Goal: Navigation & Orientation: Find specific page/section

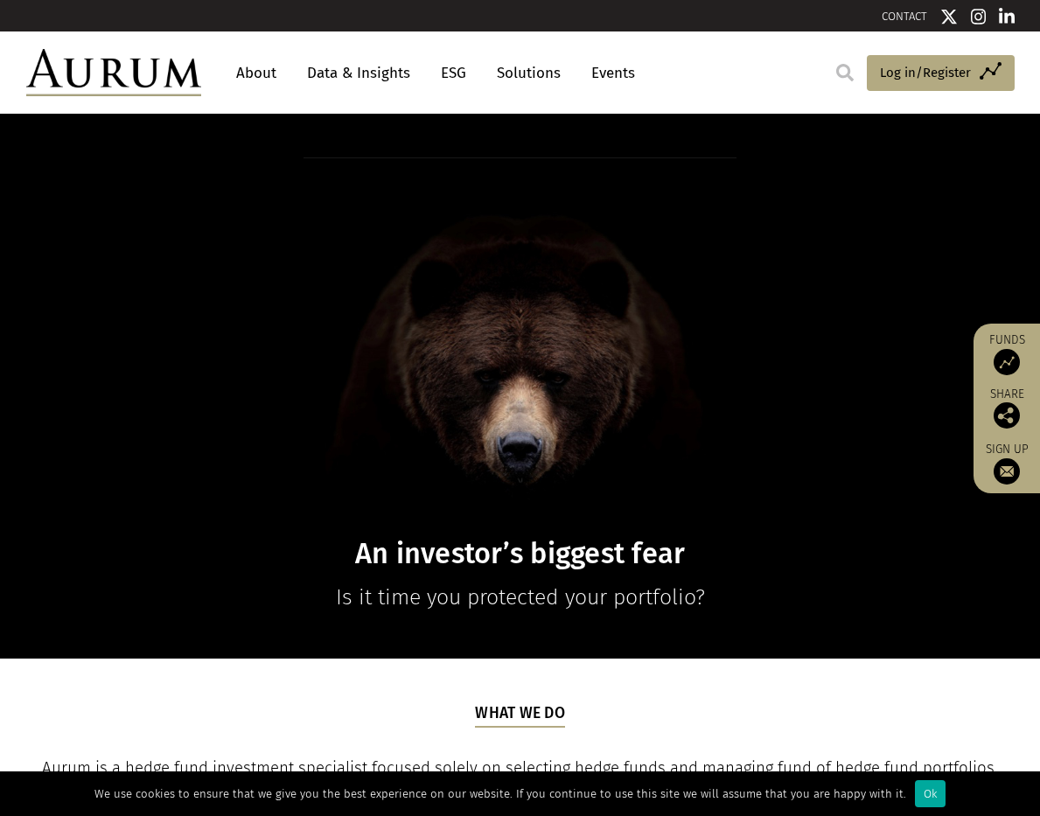
click at [1006, 356] on img at bounding box center [1006, 362] width 26 height 26
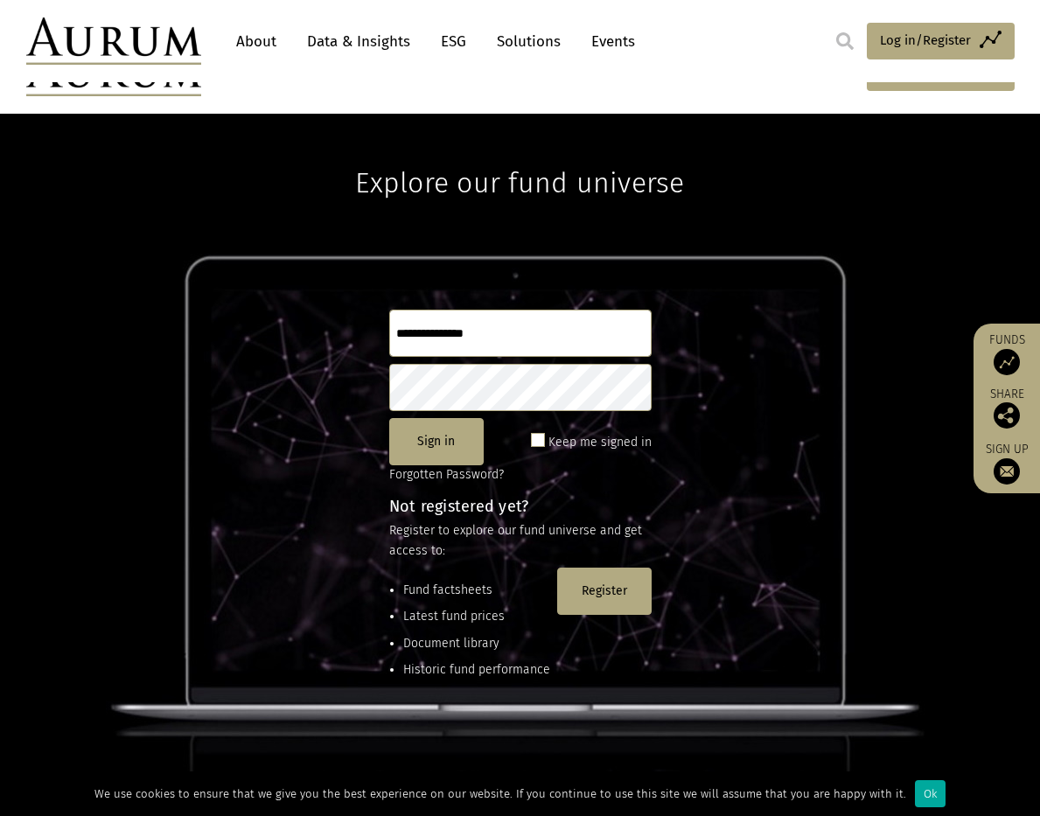
scroll to position [232, 0]
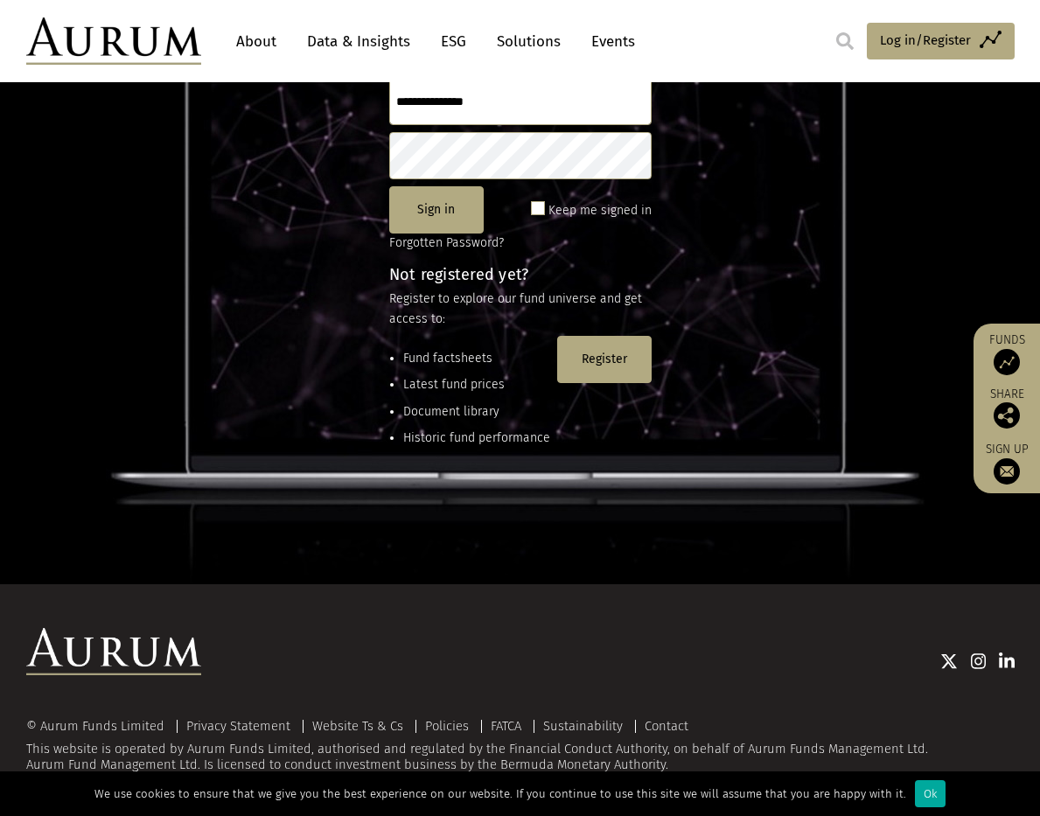
click at [223, 639] on div at bounding box center [607, 660] width 813 height 65
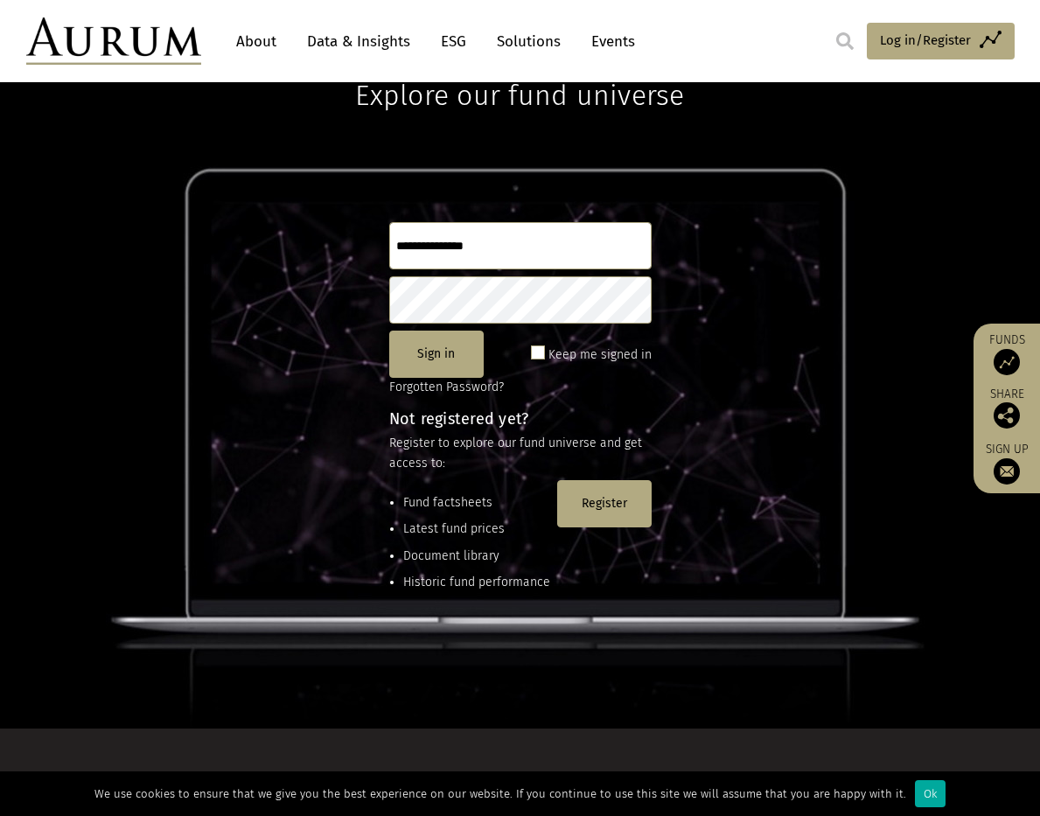
scroll to position [0, 0]
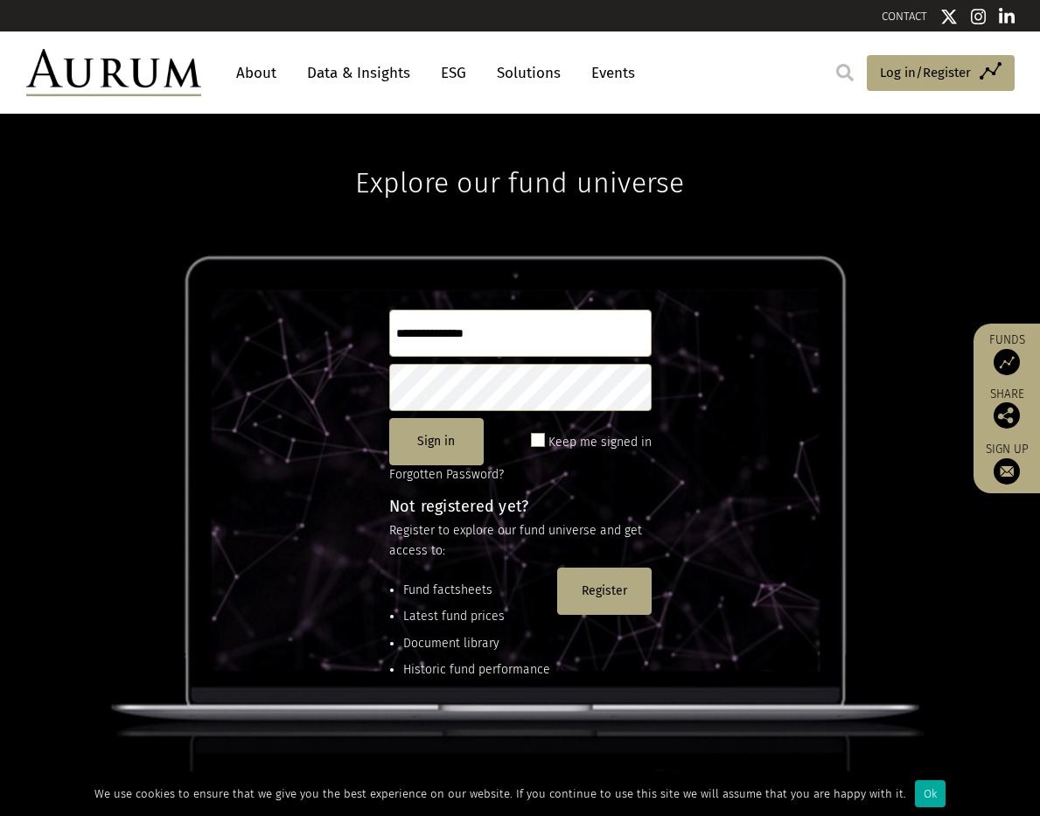
click at [205, 186] on div "Explore our fund universe Sign in Keep me signed in Forgotten Password? Not reg…" at bounding box center [520, 465] width 1040 height 702
